Goal: Transaction & Acquisition: Purchase product/service

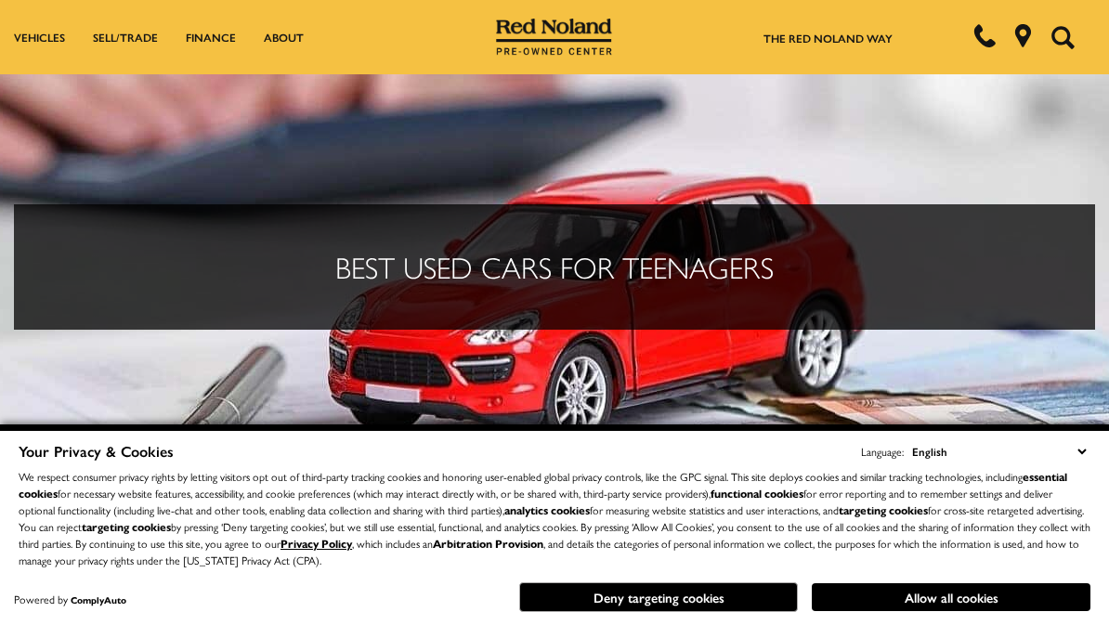
click at [661, 607] on button "Deny targeting cookies" at bounding box center [658, 597] width 279 height 30
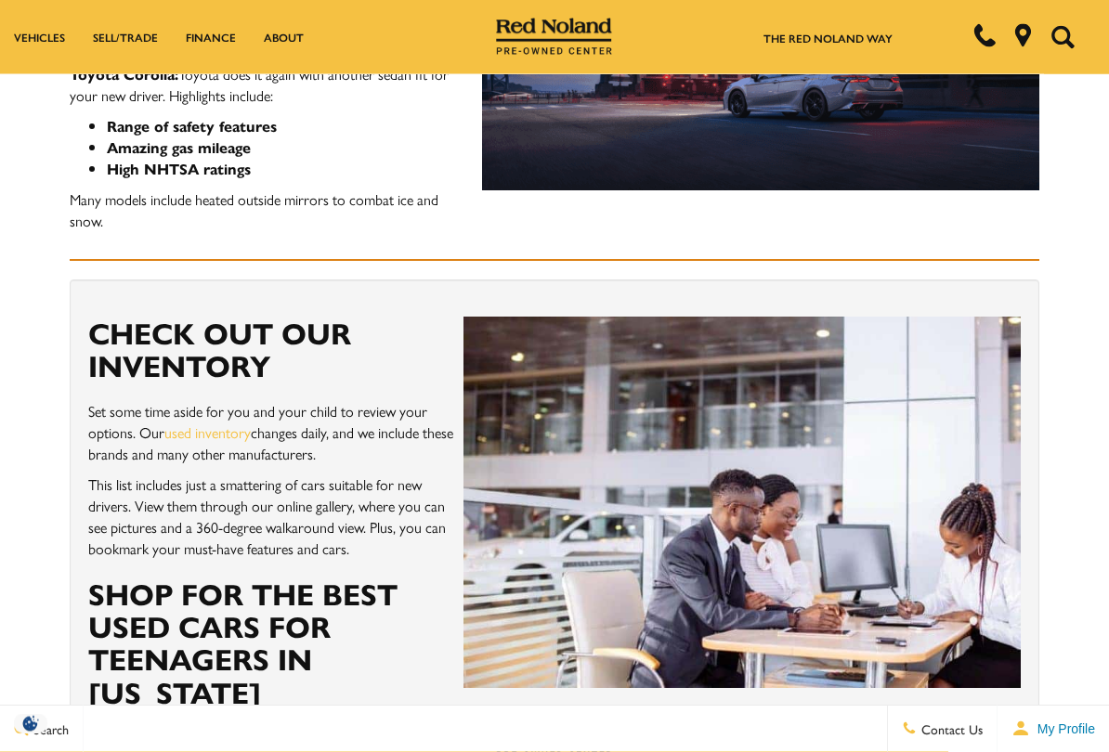
scroll to position [2253, 0]
click at [200, 422] on link "used inventory" at bounding box center [207, 432] width 86 height 21
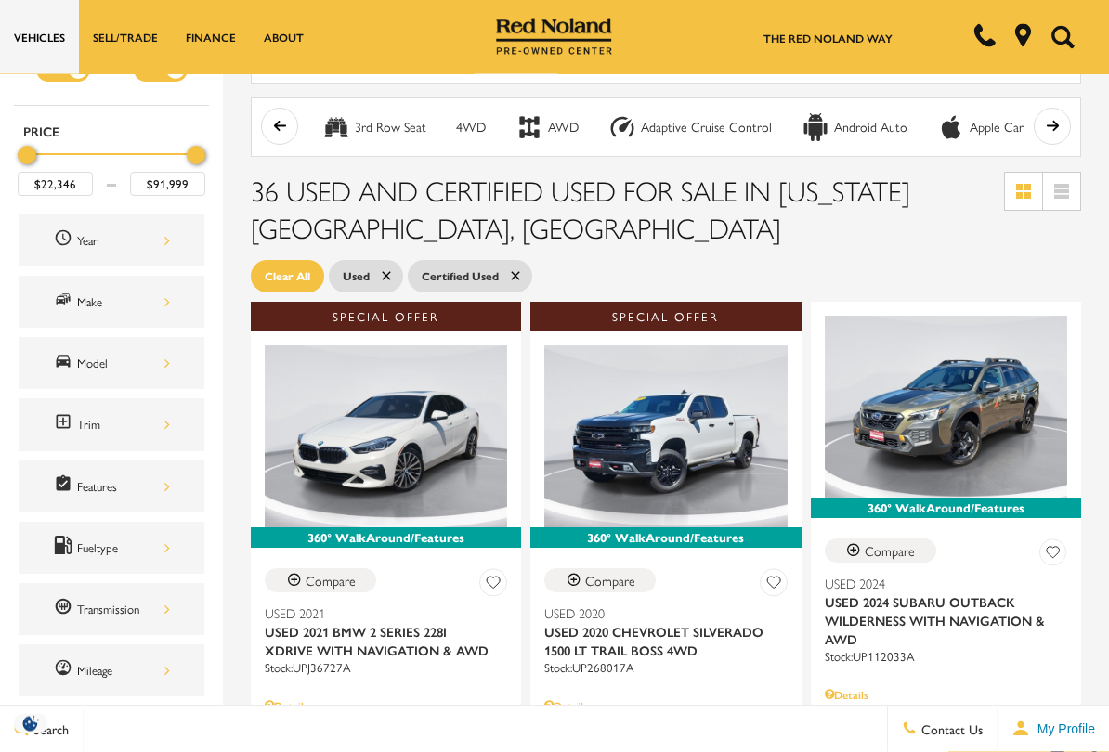
scroll to position [167, 0]
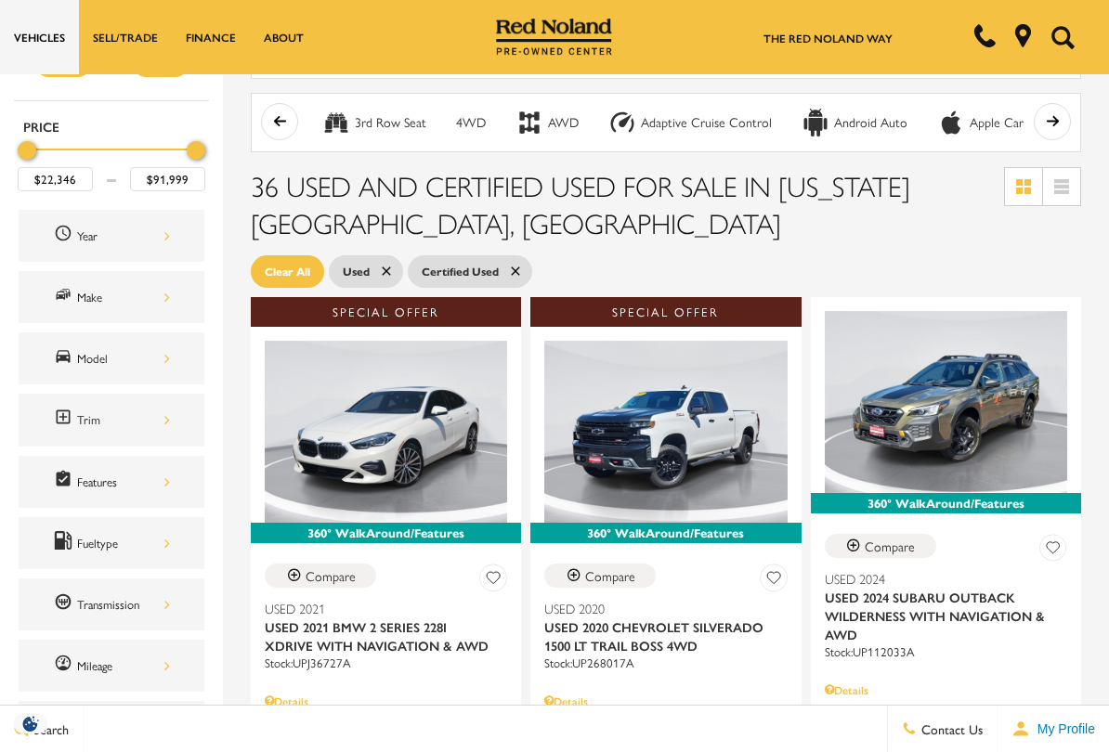
click at [91, 348] on div "Model" at bounding box center [123, 358] width 93 height 20
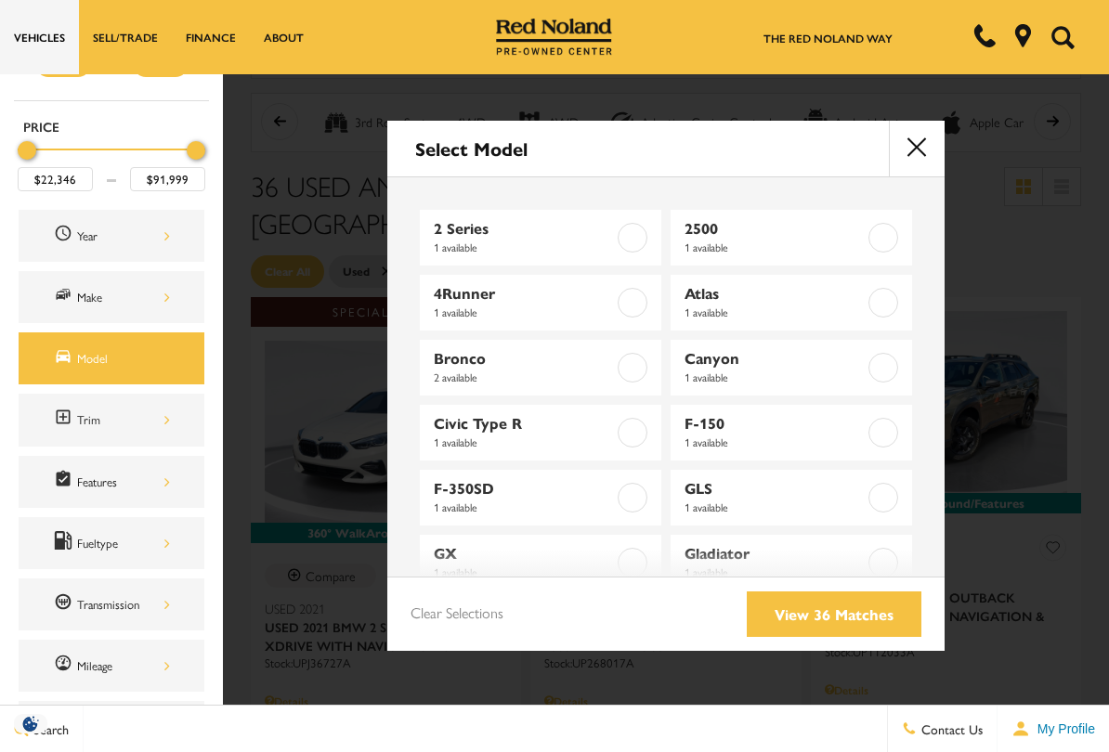
scroll to position [0, 0]
click at [78, 287] on div "Make" at bounding box center [123, 297] width 93 height 20
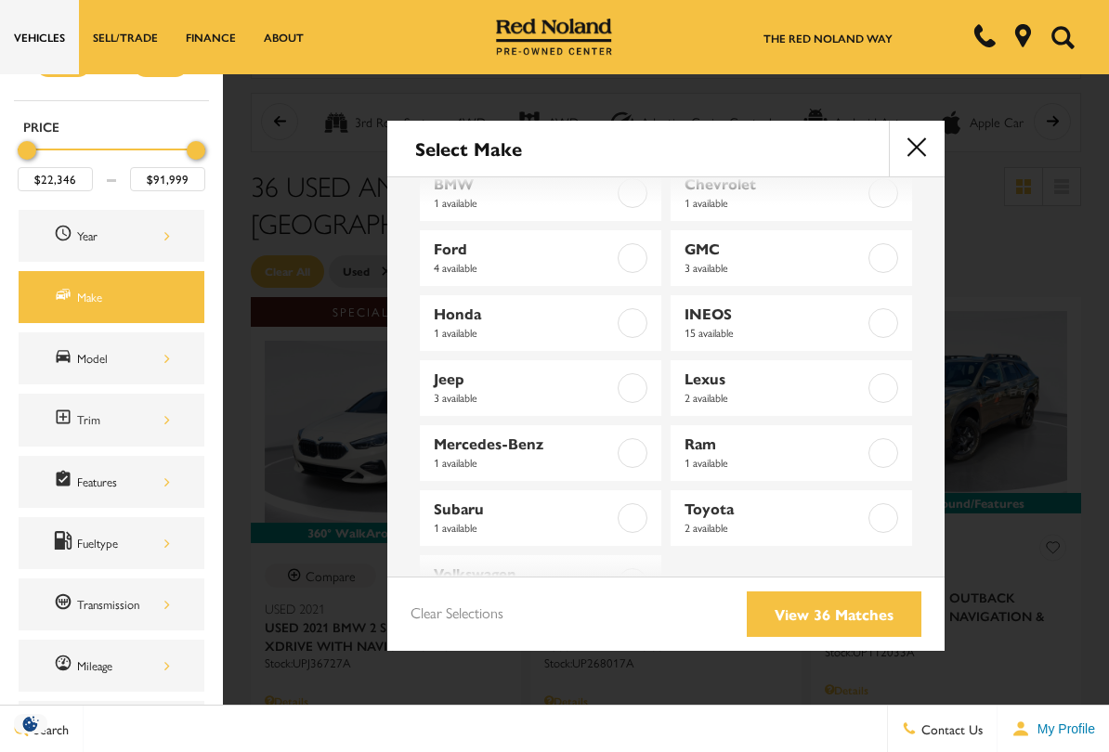
scroll to position [34, 0]
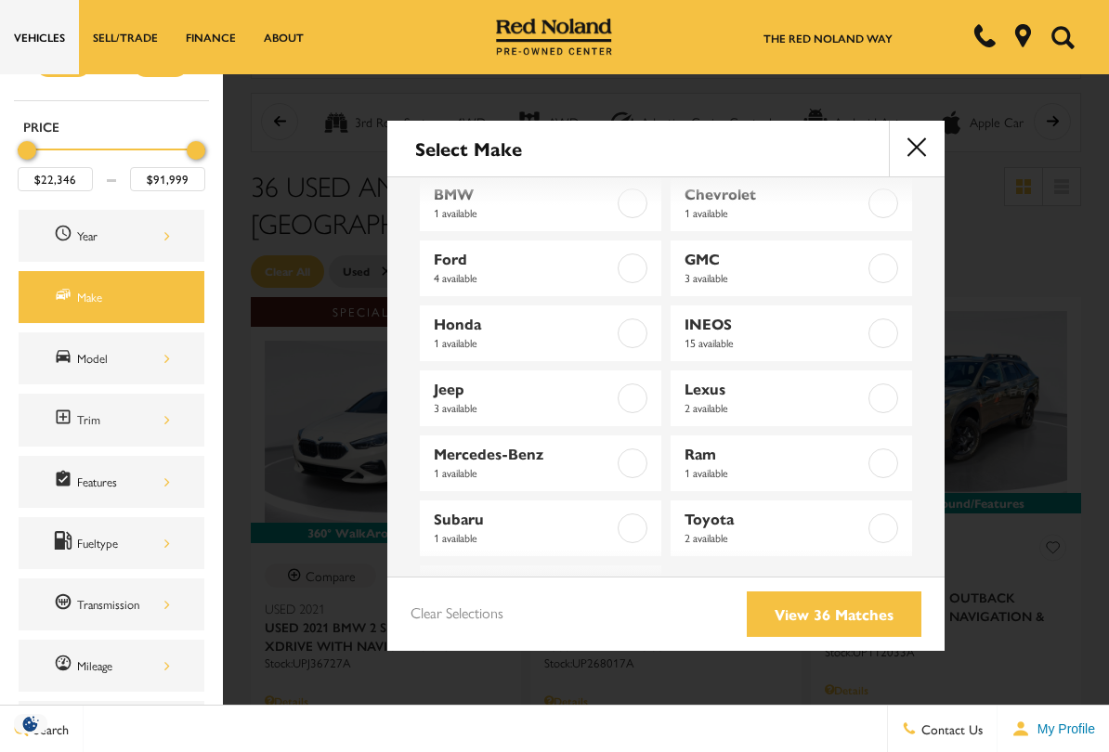
click at [459, 337] on span "1 available" at bounding box center [525, 342] width 182 height 19
type input "$42,898"
checkbox input "true"
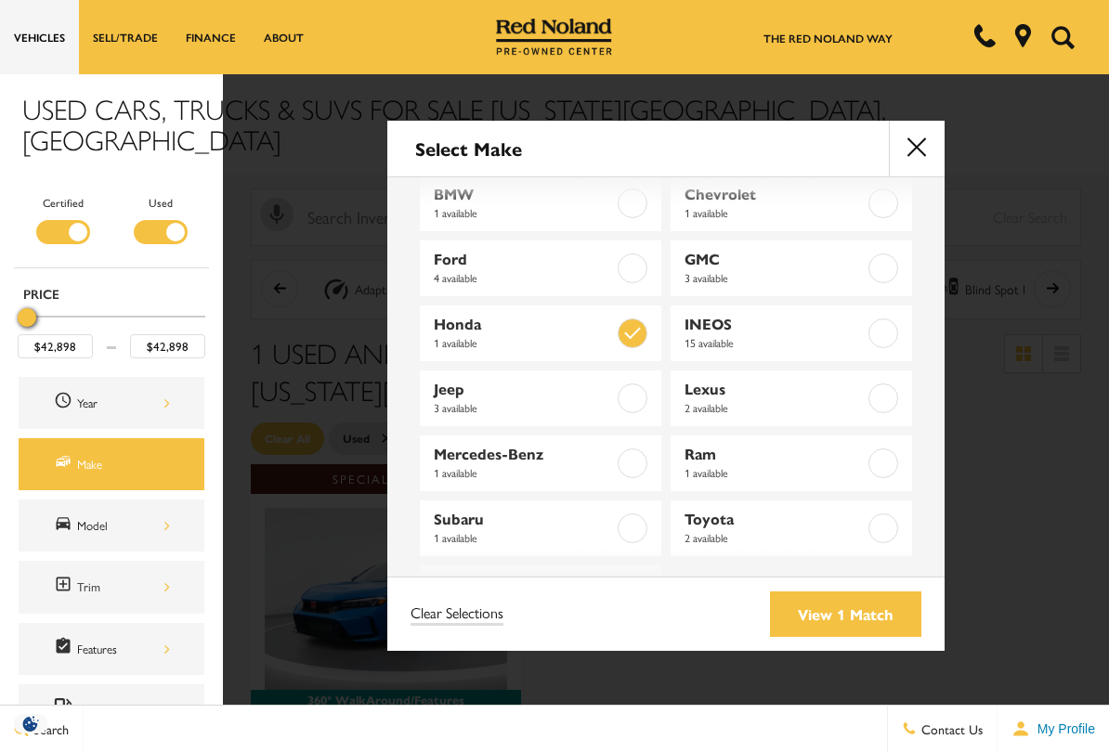
click at [863, 620] on link "View 1 Match" at bounding box center [845, 615] width 151 height 46
